Goal: Transaction & Acquisition: Purchase product/service

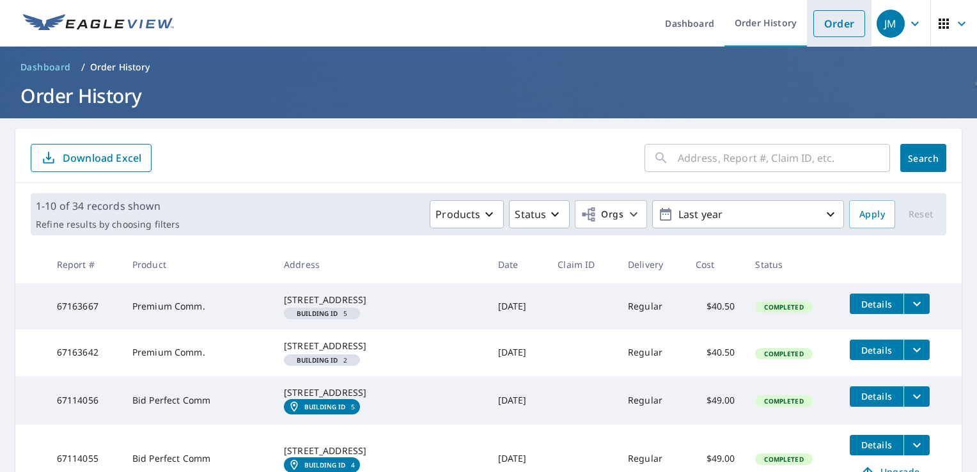
click at [817, 23] on link "Order" at bounding box center [840, 23] width 52 height 27
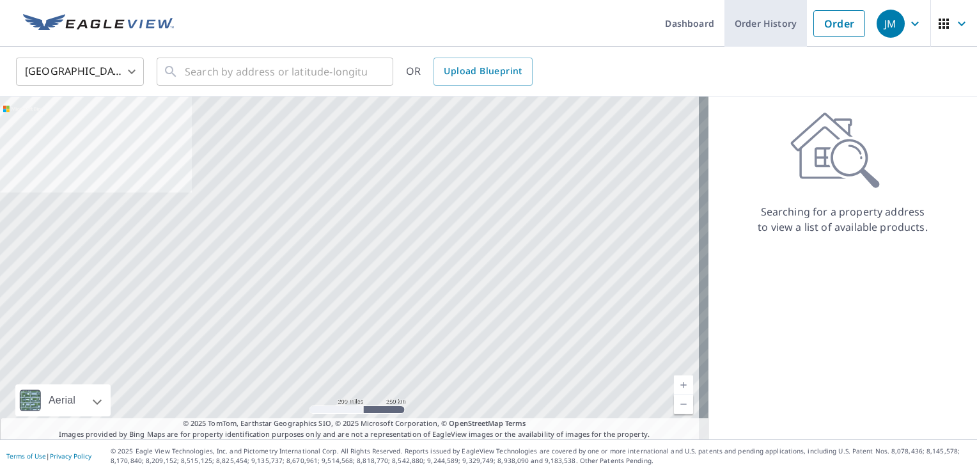
click at [757, 22] on link "Order History" at bounding box center [766, 23] width 83 height 47
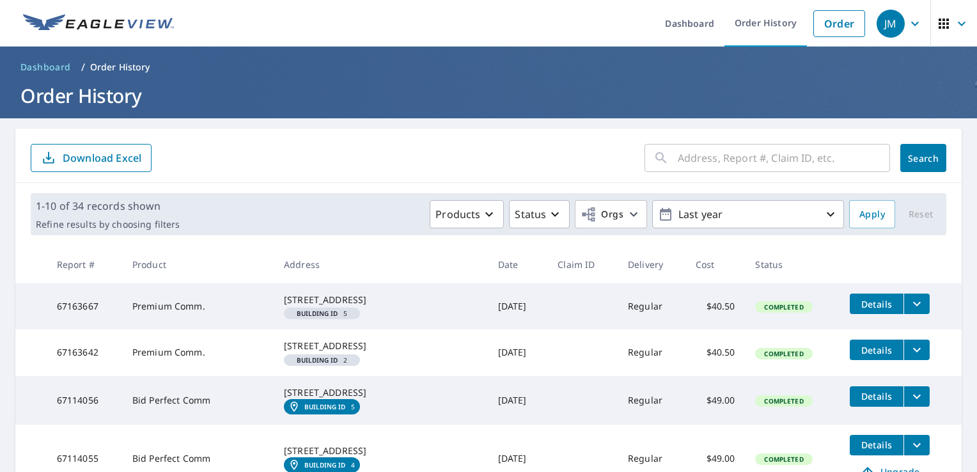
drag, startPoint x: 283, startPoint y: 294, endPoint x: 367, endPoint y: 313, distance: 86.6
click at [367, 313] on td "[STREET_ADDRESS]" at bounding box center [381, 306] width 214 height 46
drag, startPoint x: 367, startPoint y: 313, endPoint x: 336, endPoint y: 310, distance: 31.5
copy div "[STREET_ADDRESS]"
click at [815, 26] on link "Order" at bounding box center [840, 23] width 52 height 27
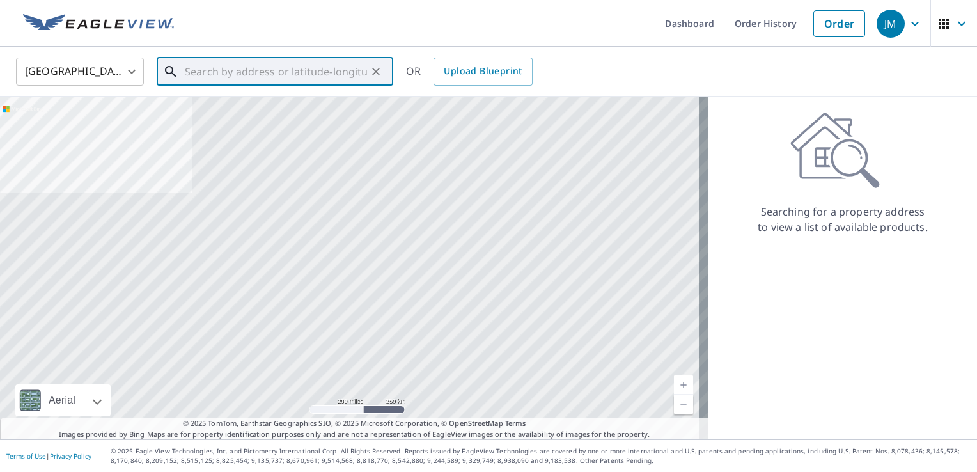
click at [207, 67] on input "text" at bounding box center [276, 72] width 182 height 36
paste input "[STREET_ADDRESS]"
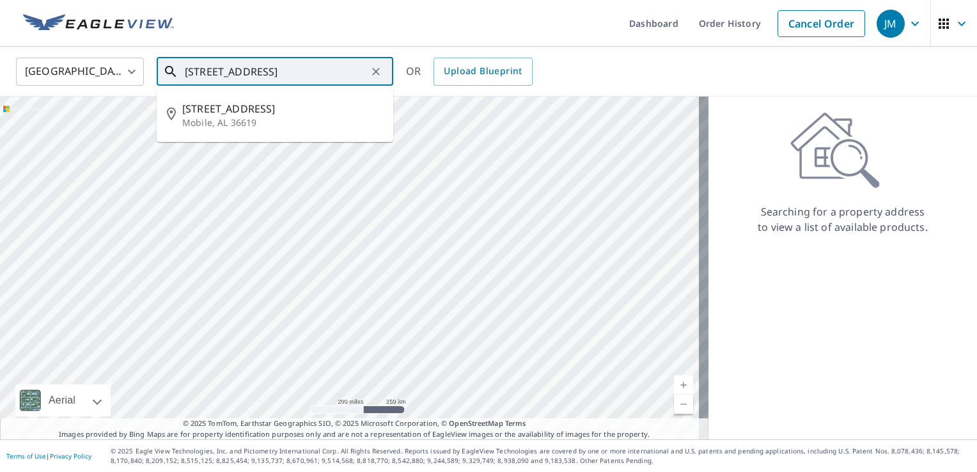
type input "[STREET_ADDRESS]"
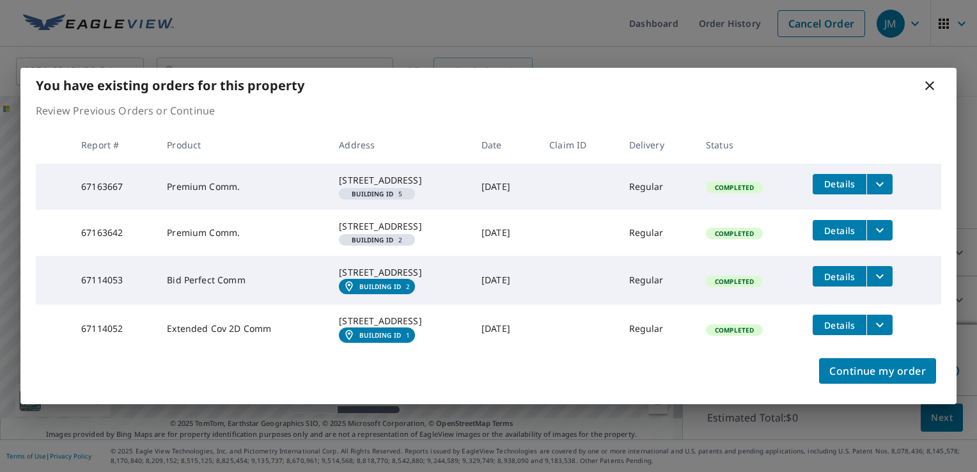
click at [932, 78] on icon at bounding box center [929, 85] width 15 height 15
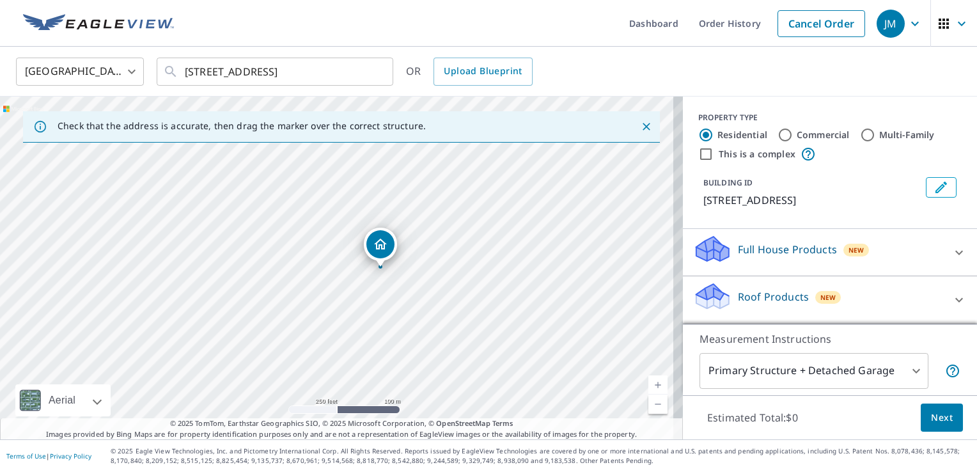
drag, startPoint x: 334, startPoint y: 242, endPoint x: 377, endPoint y: 243, distance: 42.9
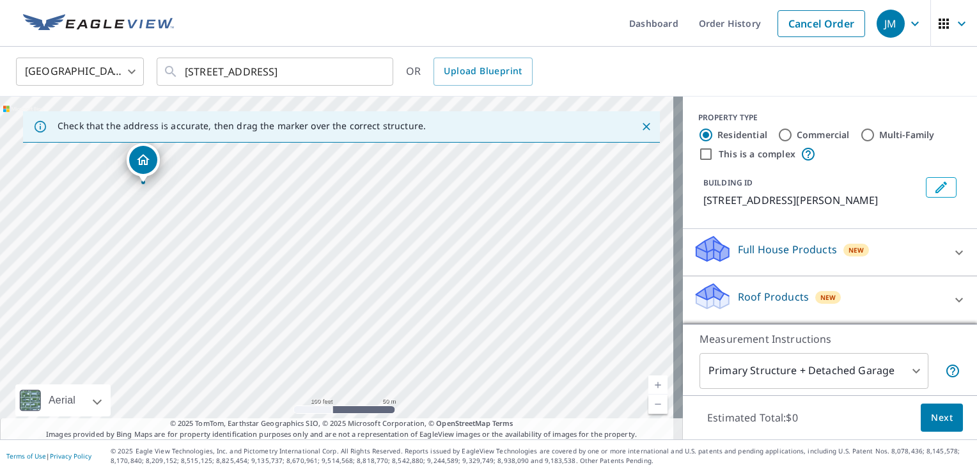
drag, startPoint x: 210, startPoint y: 239, endPoint x: 125, endPoint y: 88, distance: 172.9
click at [119, 83] on div "[GEOGRAPHIC_DATA] [GEOGRAPHIC_DATA] ​ [STREET_ADDRESS] ​ OR Upload Blueprint Ch…" at bounding box center [488, 243] width 977 height 393
click at [640, 129] on icon "Close" at bounding box center [646, 126] width 13 height 13
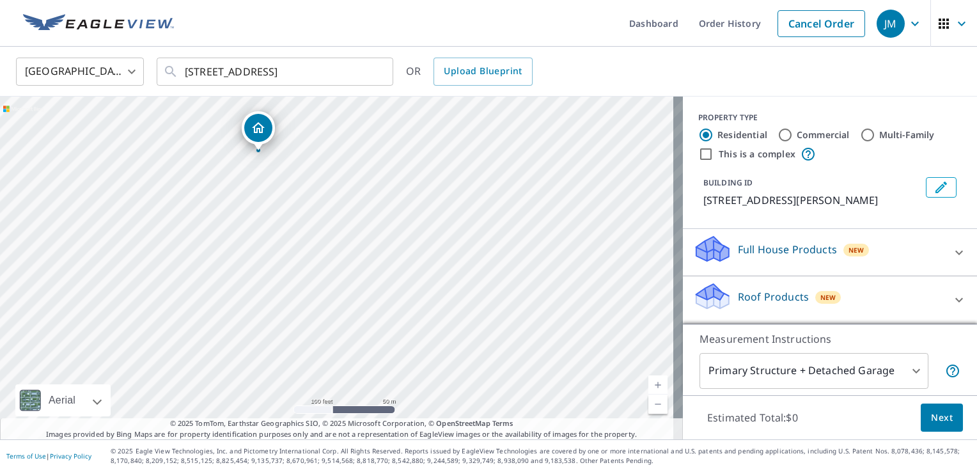
drag, startPoint x: 340, startPoint y: 237, endPoint x: 262, endPoint y: 122, distance: 139.4
click at [860, 136] on input "Multi-Family" at bounding box center [867, 134] width 15 height 15
radio input "true"
type input "2"
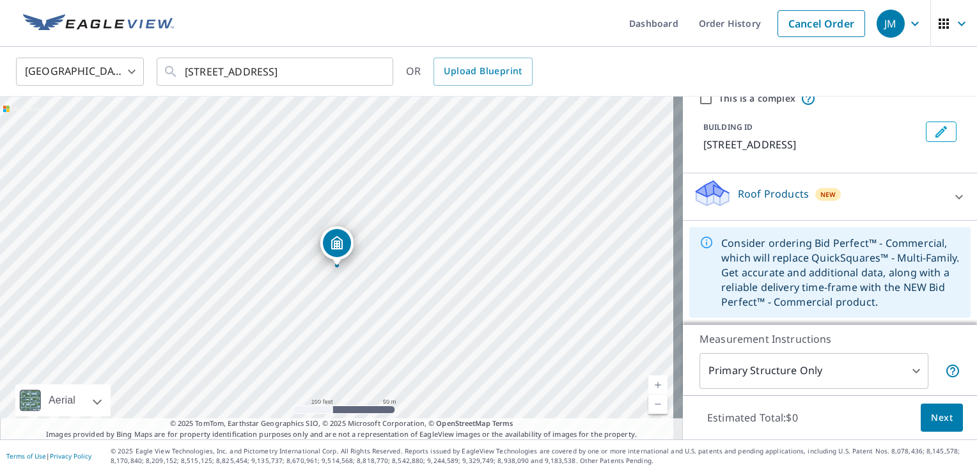
scroll to position [70, 0]
click at [952, 201] on icon at bounding box center [959, 196] width 15 height 15
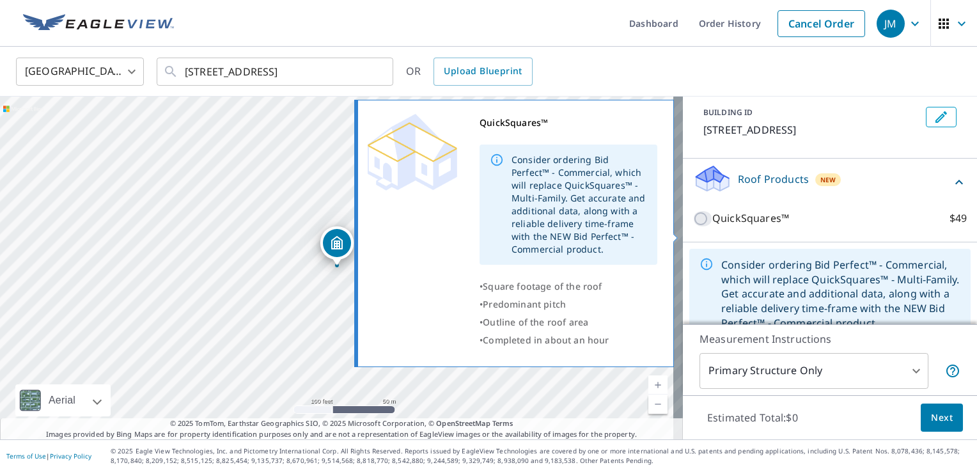
click at [697, 226] on input "QuickSquares™ $49" at bounding box center [702, 218] width 19 height 15
checkbox input "true"
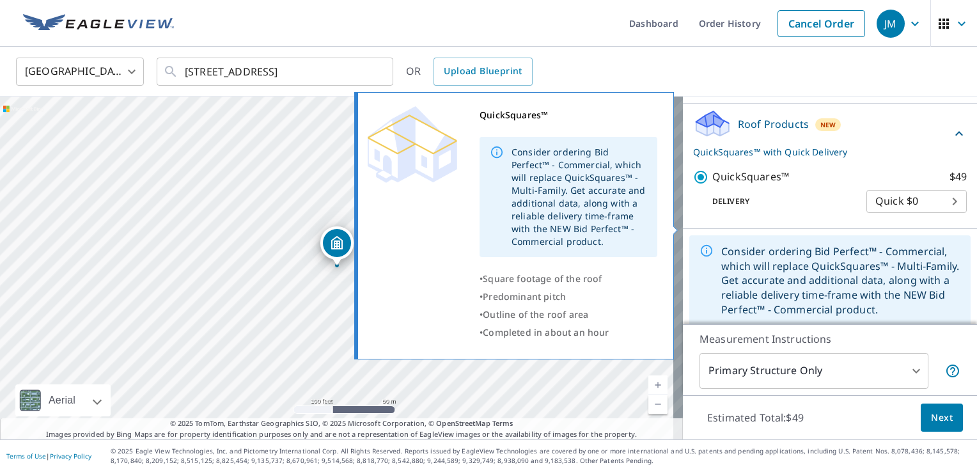
scroll to position [149, 0]
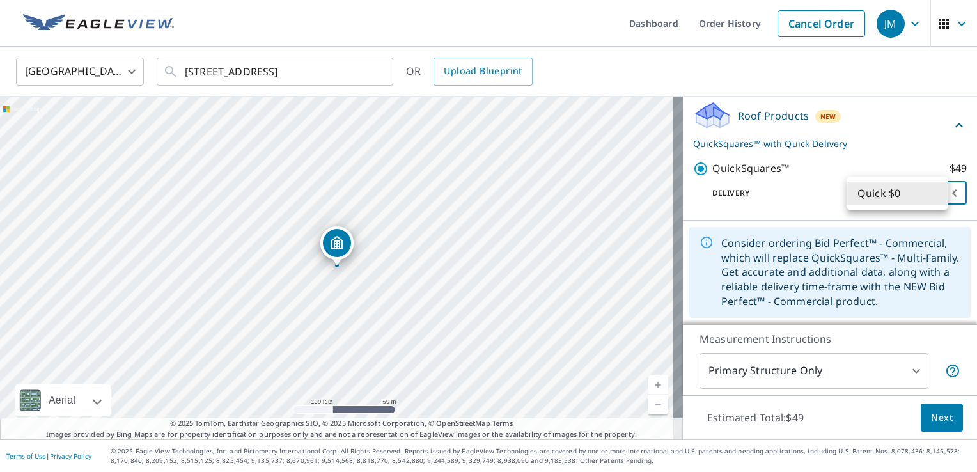
click at [940, 196] on body "JM JM Dashboard Order History Cancel Order JM [GEOGRAPHIC_DATA] [GEOGRAPHIC_DAT…" at bounding box center [488, 236] width 977 height 472
click at [940, 196] on li "Quick $0" at bounding box center [897, 193] width 100 height 23
click at [803, 229] on div "Consider ordering Bid Perfect™ - Commercial, which will replace QuickSquares™ -…" at bounding box center [829, 272] width 281 height 91
click at [931, 418] on span "Next" at bounding box center [942, 418] width 22 height 16
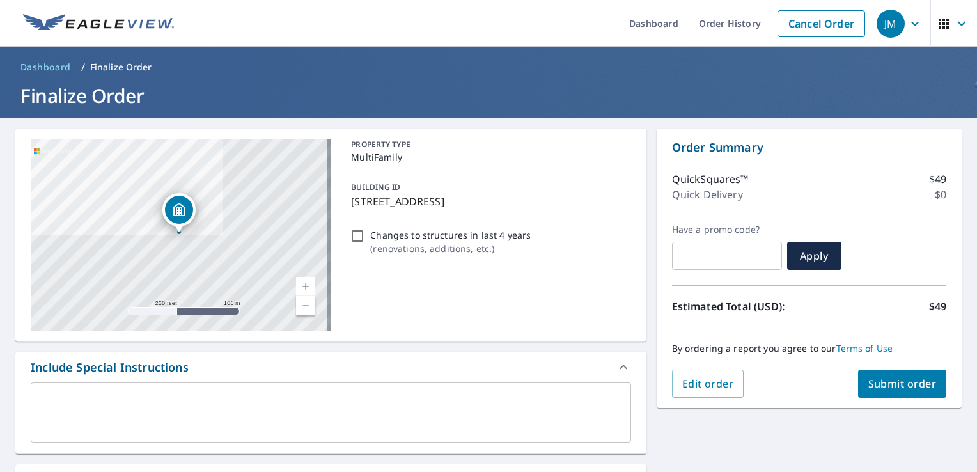
click at [885, 389] on span "Submit order" at bounding box center [903, 384] width 68 height 14
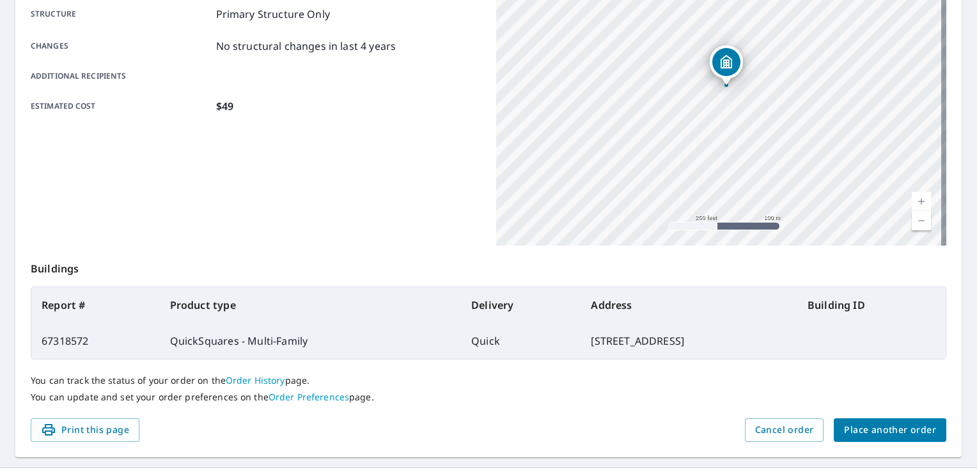
scroll to position [280, 0]
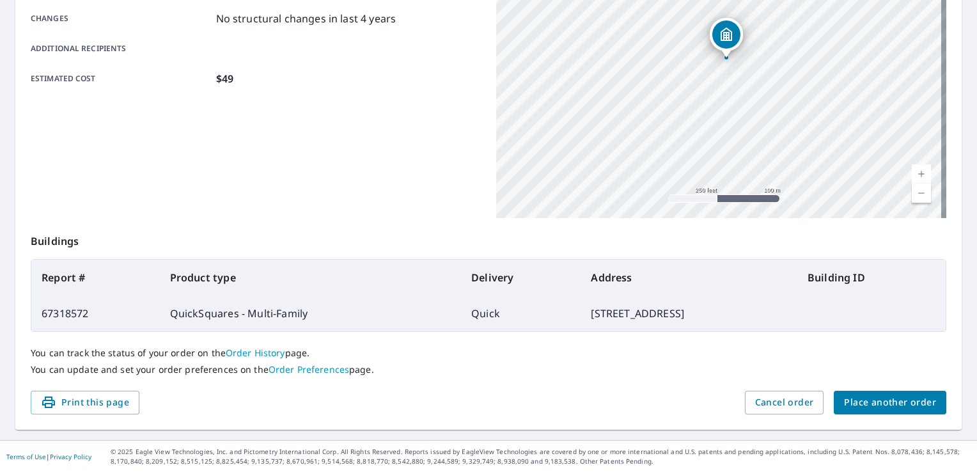
click at [237, 352] on link "Order History" at bounding box center [255, 353] width 59 height 12
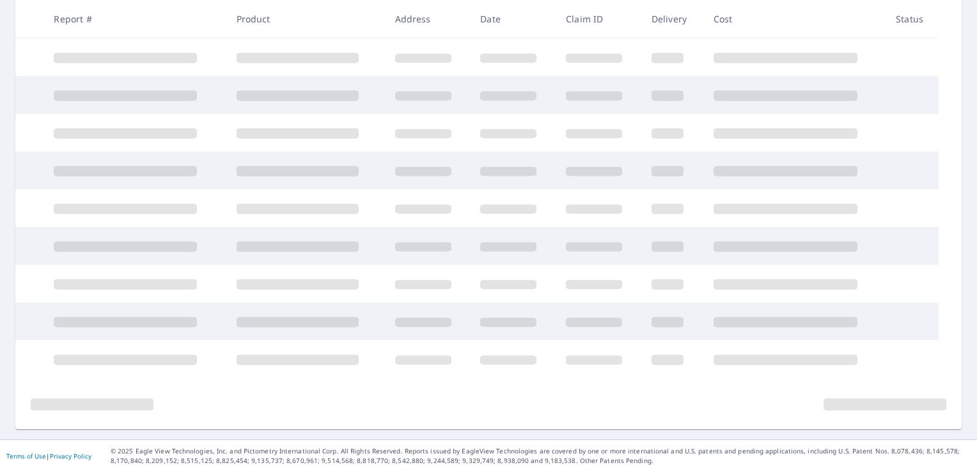
scroll to position [268, 0]
